Goal: Task Accomplishment & Management: Manage account settings

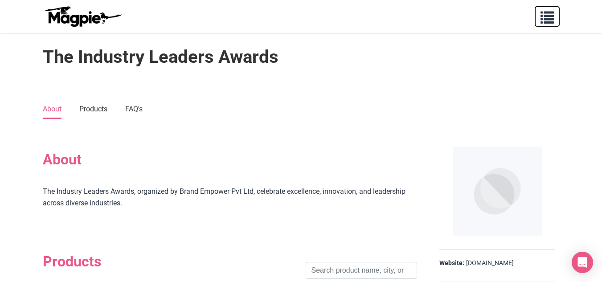
click at [547, 20] on span "button" at bounding box center [546, 15] width 13 height 13
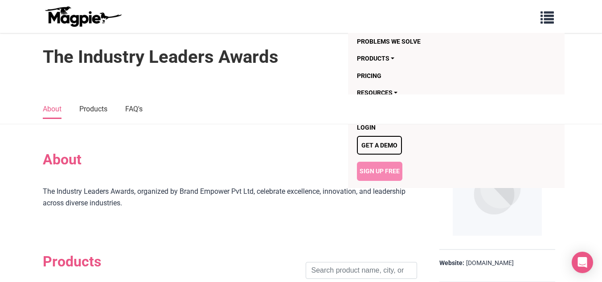
click at [376, 171] on link "Sign Up Free" at bounding box center [379, 171] width 45 height 19
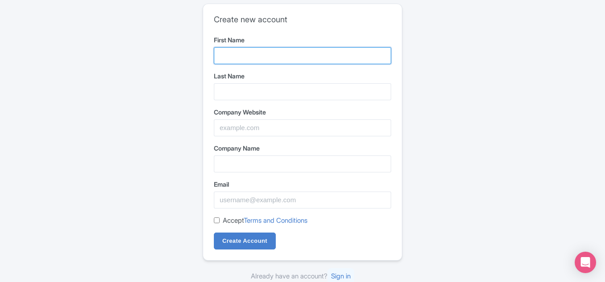
click at [244, 57] on input "First Name" at bounding box center [302, 55] width 177 height 17
type input "Nationalquality"
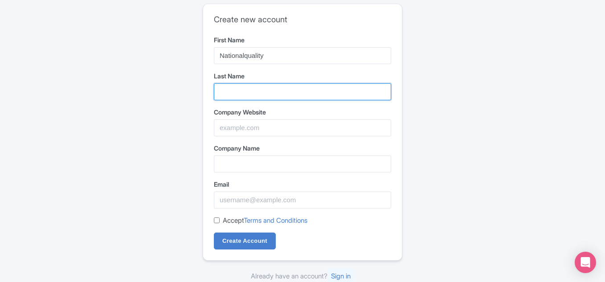
type input "Award"
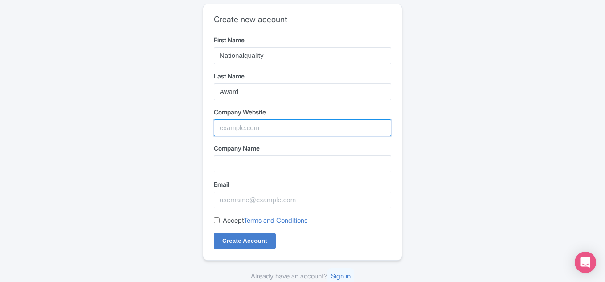
click at [252, 131] on input "Company Website" at bounding box center [302, 127] width 177 height 17
click at [455, 167] on div "Create new account First Name Nationalquality Last Name Award Company Website C…" at bounding box center [302, 142] width 570 height 285
click at [235, 125] on input "Company Website" at bounding box center [302, 127] width 177 height 17
paste input "https://www.nationalqualityawards.org/"
type input "https://www.nationalqualityawards.org/"
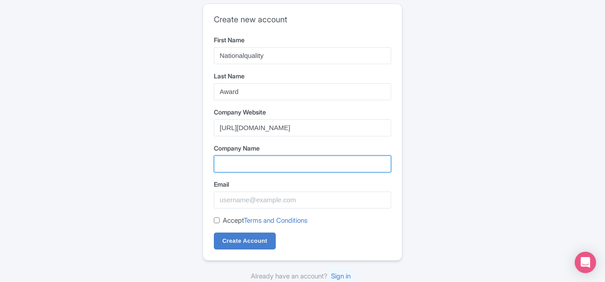
click at [239, 161] on input "Company Name" at bounding box center [302, 163] width 177 height 17
type input "National Quality Awards"
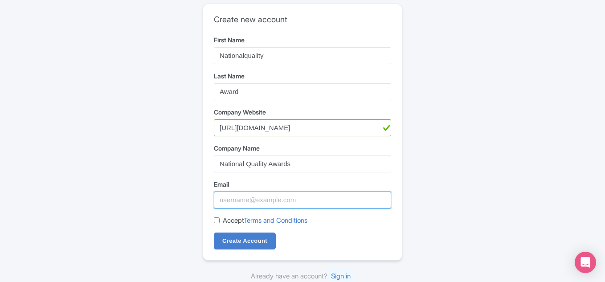
type input "nationalqualitya@gmail.com"
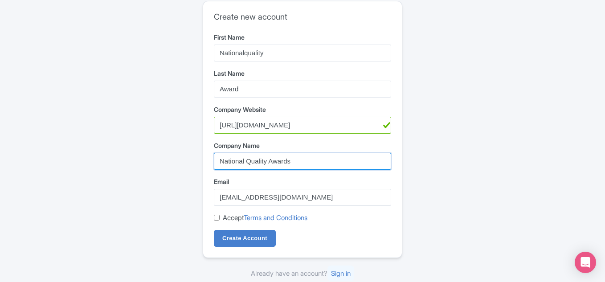
scroll to position [3, 0]
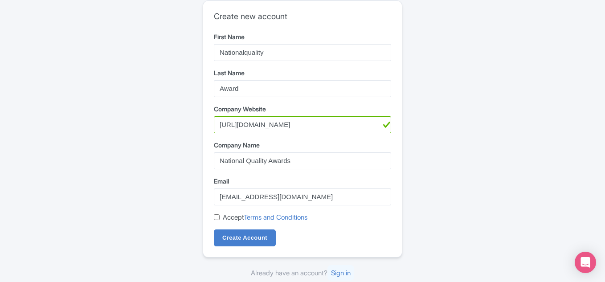
click at [213, 211] on div "Create new account First Name Nationalquality Last Name Award Company Website h…" at bounding box center [302, 129] width 199 height 256
click at [217, 216] on input "Accept Terms and Conditions" at bounding box center [217, 217] width 6 height 6
checkbox input "true"
click at [238, 248] on div "Create new account First Name Nationalquality Last Name Award Company Website h…" at bounding box center [302, 129] width 199 height 256
click at [240, 239] on input "Create Account" at bounding box center [245, 237] width 62 height 17
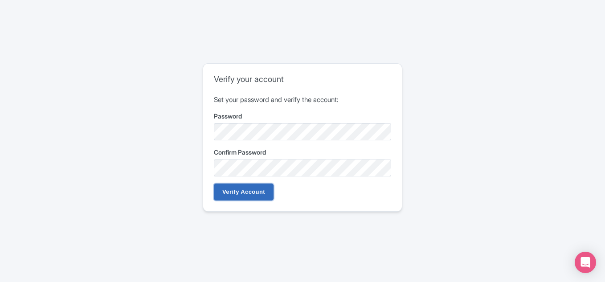
click at [240, 192] on input "Verify Account" at bounding box center [244, 191] width 60 height 17
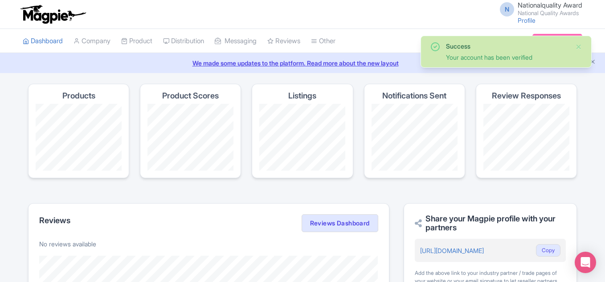
click at [522, 24] on div "N Nationalquality Award National Quality Awards Profile Users Settings Sign out" at bounding box center [538, 14] width 88 height 24
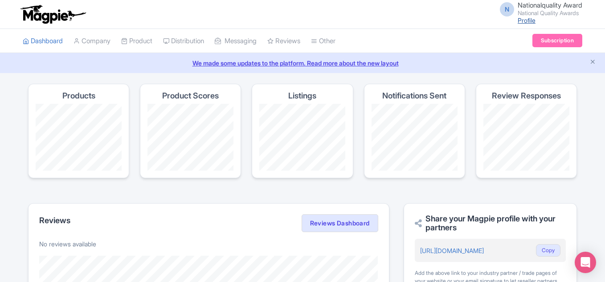
click at [523, 20] on link "Profile" at bounding box center [526, 20] width 18 height 8
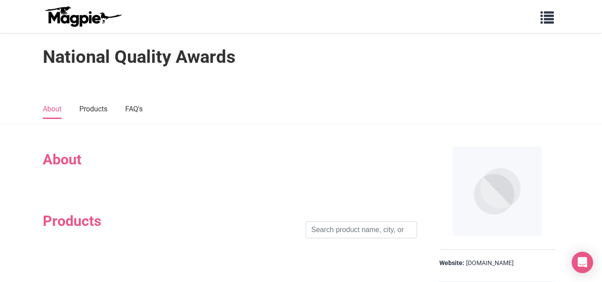
click at [99, 163] on h2 "About" at bounding box center [230, 159] width 374 height 17
click at [91, 108] on link "Products" at bounding box center [93, 109] width 28 height 19
click at [491, 186] on img at bounding box center [496, 191] width 89 height 89
click at [545, 19] on span "button" at bounding box center [546, 15] width 13 height 13
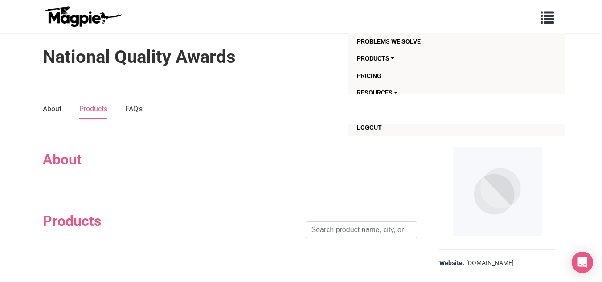
click at [301, 47] on div "National Quality Awards" at bounding box center [301, 61] width 517 height 30
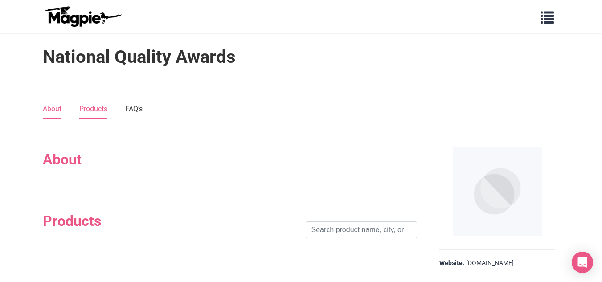
click at [53, 102] on link "About" at bounding box center [52, 109] width 19 height 19
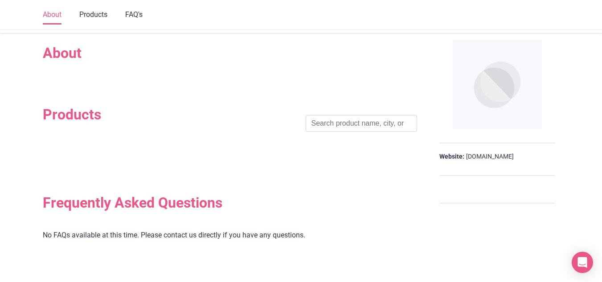
scroll to position [111, 0]
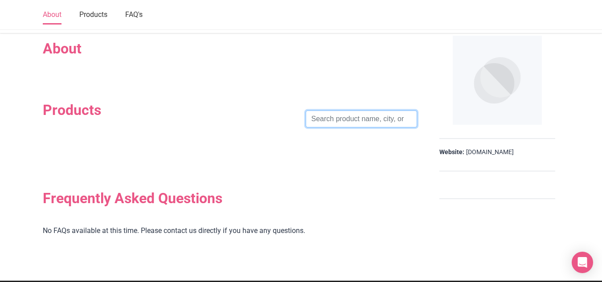
click at [365, 122] on input "search" at bounding box center [360, 118] width 111 height 17
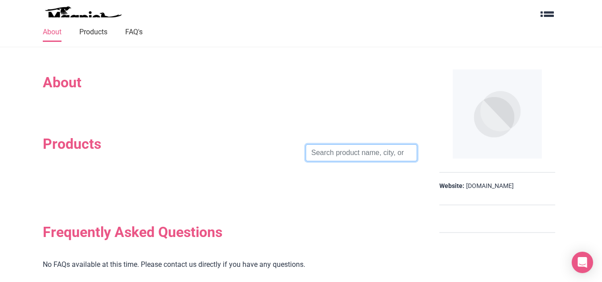
scroll to position [0, 0]
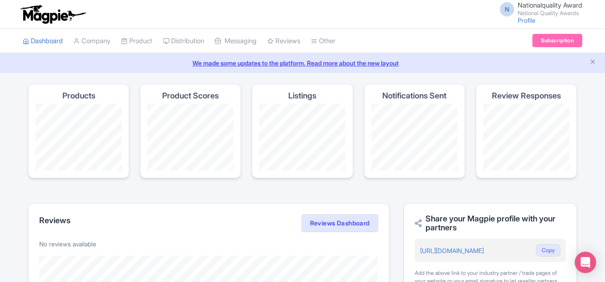
click at [523, 24] on div "N Nationalquality Award National Quality Awards Profile Users Settings Sign out" at bounding box center [538, 14] width 88 height 24
click at [518, 21] on link "Profile" at bounding box center [526, 20] width 18 height 8
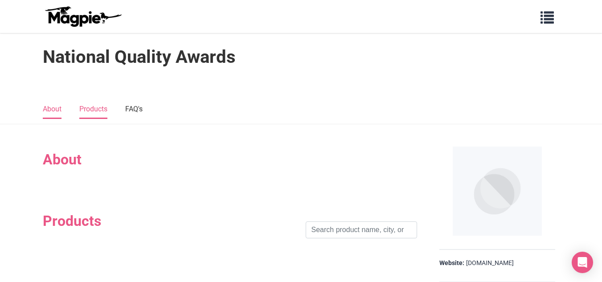
click at [99, 111] on link "Products" at bounding box center [93, 109] width 28 height 19
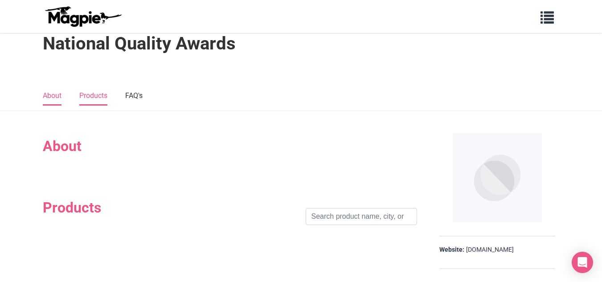
click at [48, 95] on link "About" at bounding box center [52, 96] width 19 height 19
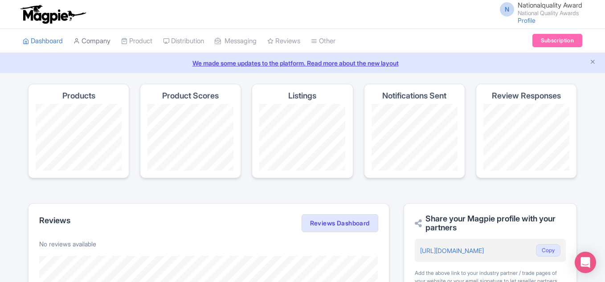
click at [100, 45] on link "Company" at bounding box center [91, 41] width 37 height 24
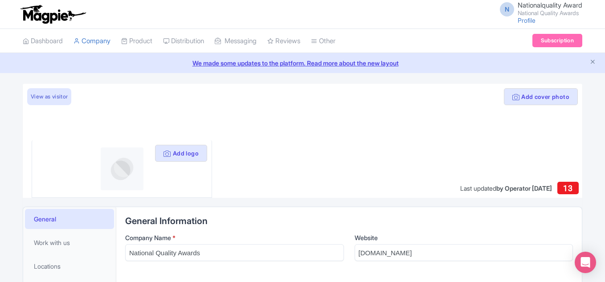
scroll to position [45, 0]
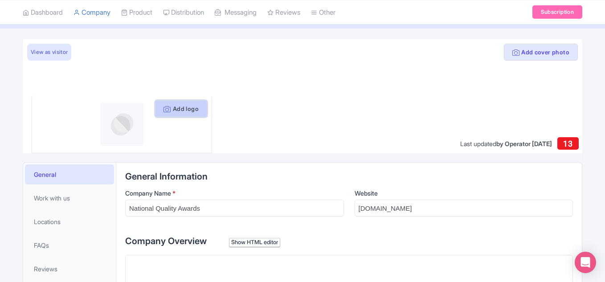
click at [184, 112] on button "Add logo" at bounding box center [181, 108] width 52 height 17
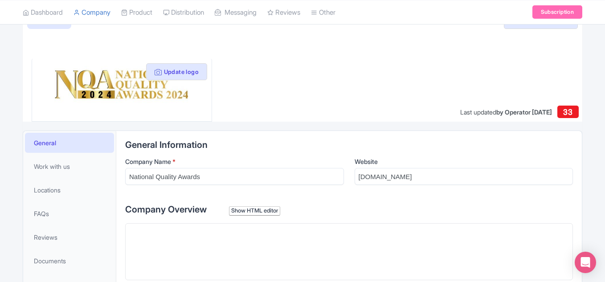
scroll to position [134, 0]
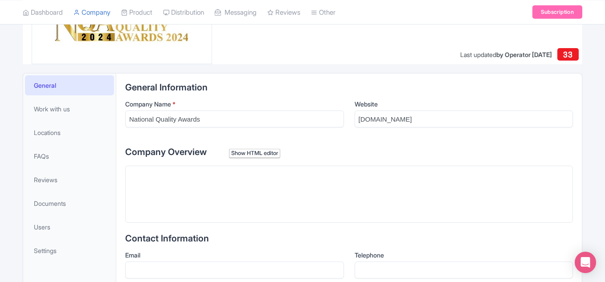
click at [164, 184] on trix-editor at bounding box center [349, 194] width 448 height 57
click at [149, 177] on trix-editor at bounding box center [349, 194] width 448 height 57
paste trix-editor "<div>The National Quality Awards (NQA), an initiative by Brand Empower Pvt. Ltd…"
type trix-editor "<div>The National Quality Awards (NQA), an initiative by Brand Empower Pvt. Ltd…"
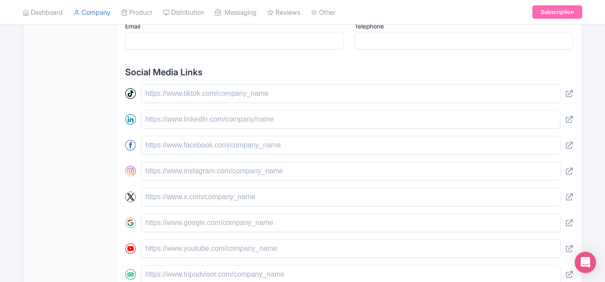
scroll to position [356, 0]
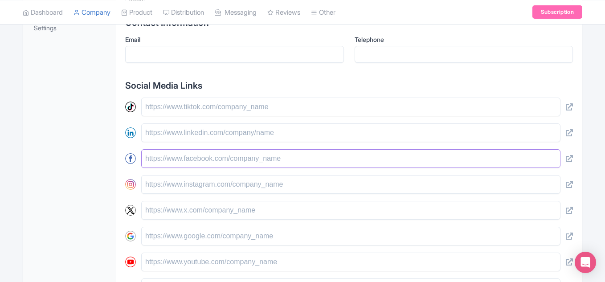
click at [297, 160] on input "text" at bounding box center [350, 158] width 419 height 19
paste input "[URL][DOMAIN_NAME][DOMAIN_NAME]"
type input "[URL][DOMAIN_NAME][DOMAIN_NAME]"
click at [238, 185] on input "text" at bounding box center [350, 184] width 419 height 19
click at [168, 187] on input "text" at bounding box center [350, 184] width 419 height 19
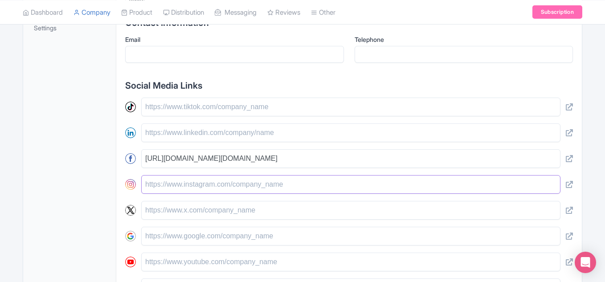
paste input "https://www.instagram.com/brandempower.in/"
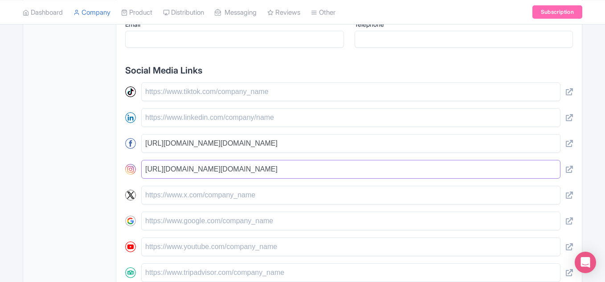
scroll to position [460, 0]
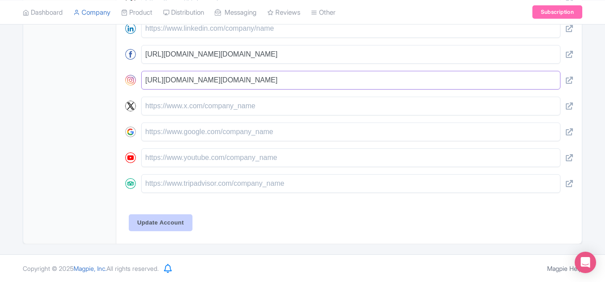
type input "https://www.instagram.com/brandempower.in/"
click at [167, 220] on input "Update Account" at bounding box center [161, 222] width 64 height 17
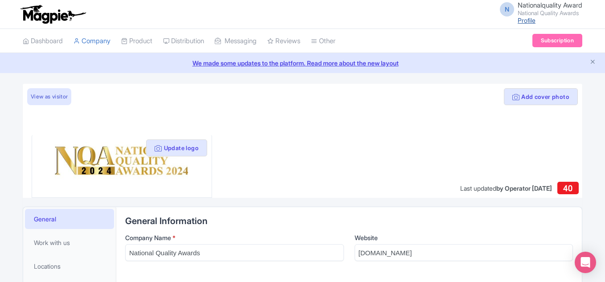
click at [523, 23] on link "Profile" at bounding box center [526, 20] width 18 height 8
